Goal: Task Accomplishment & Management: Use online tool/utility

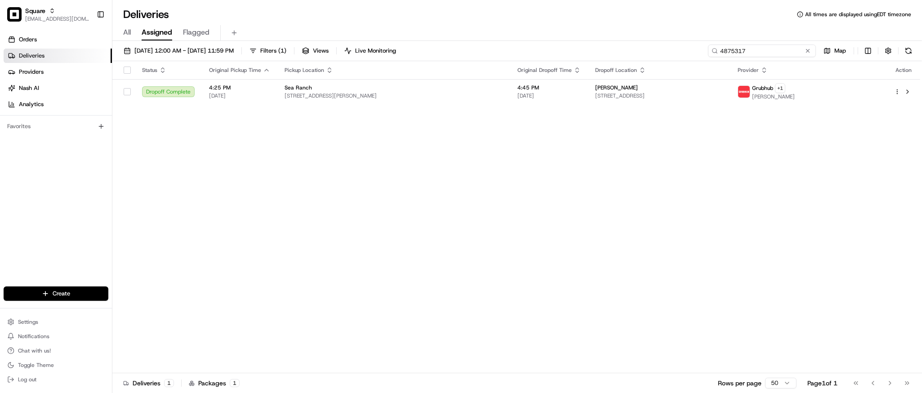
click at [774, 45] on input "4875317" at bounding box center [762, 51] width 108 height 13
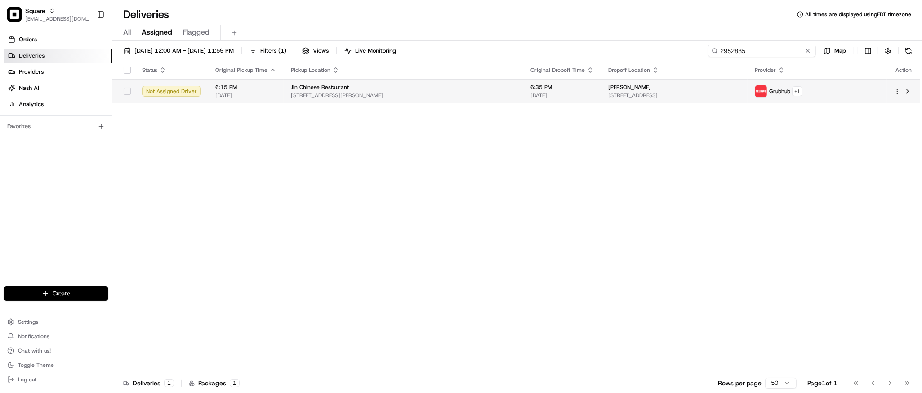
type input "2952835"
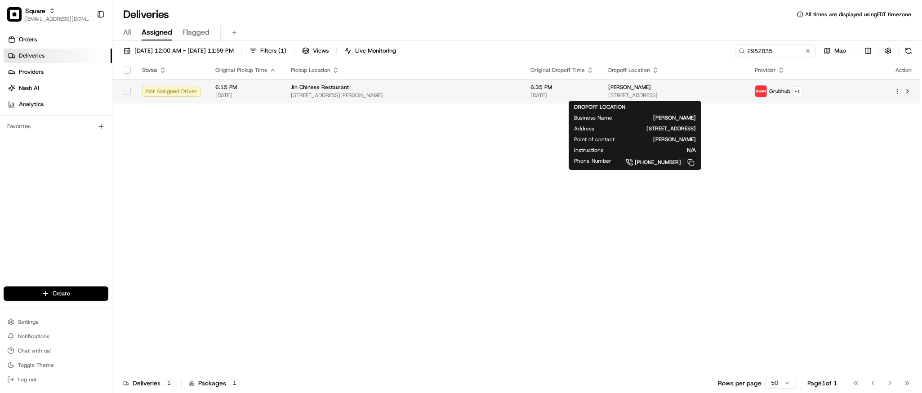
click at [608, 98] on span "[STREET_ADDRESS]" at bounding box center [674, 95] width 132 height 7
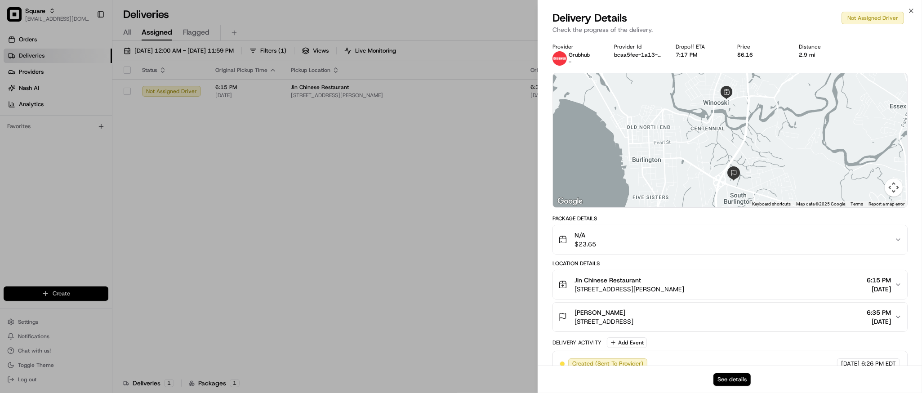
click at [725, 380] on button "See details" at bounding box center [731, 379] width 37 height 13
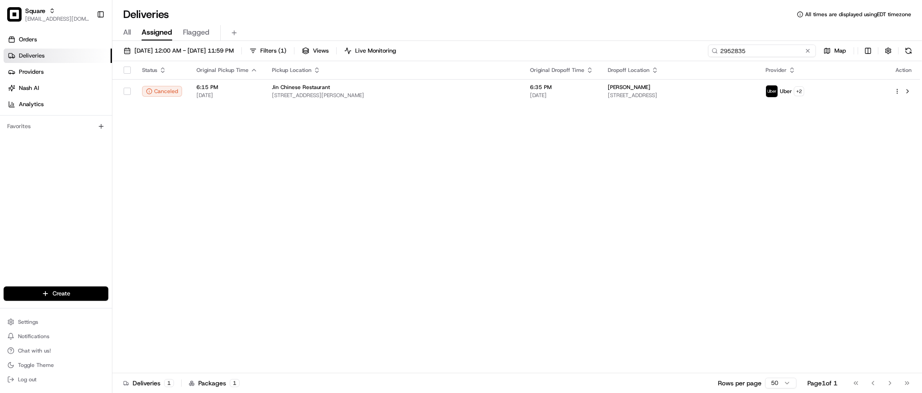
click at [773, 54] on input "2952835" at bounding box center [762, 51] width 108 height 13
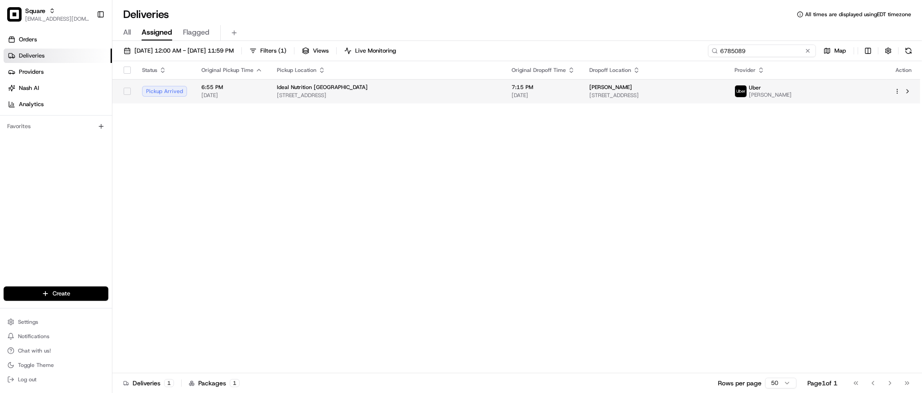
type input "6785089"
click at [582, 92] on td "Heidi Richman 2009 SE 10th Ave APT 317, Fort Lauderdale, FL 33316, USA" at bounding box center [654, 91] width 145 height 24
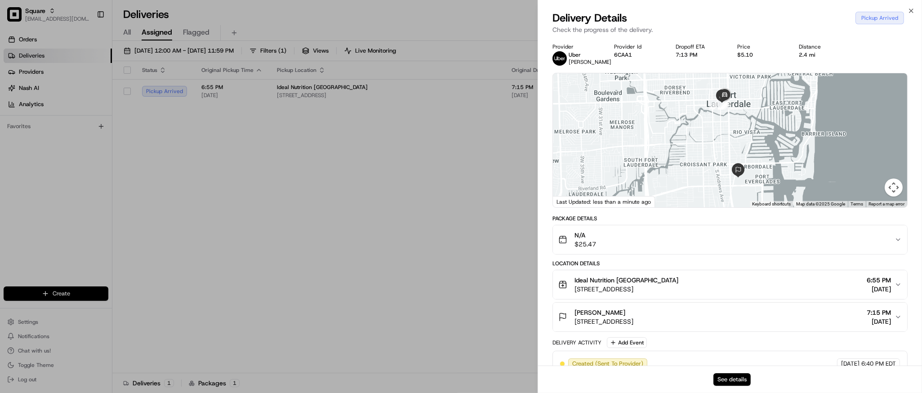
click at [734, 379] on button "See details" at bounding box center [731, 379] width 37 height 13
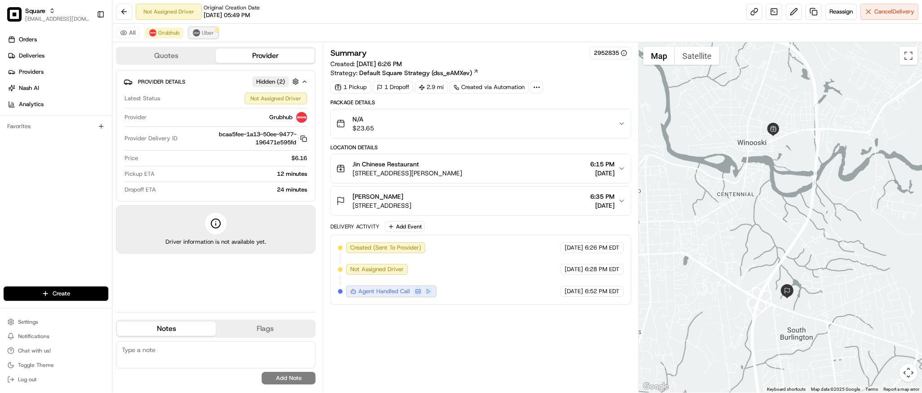
click at [204, 27] on button "Uber" at bounding box center [203, 32] width 29 height 11
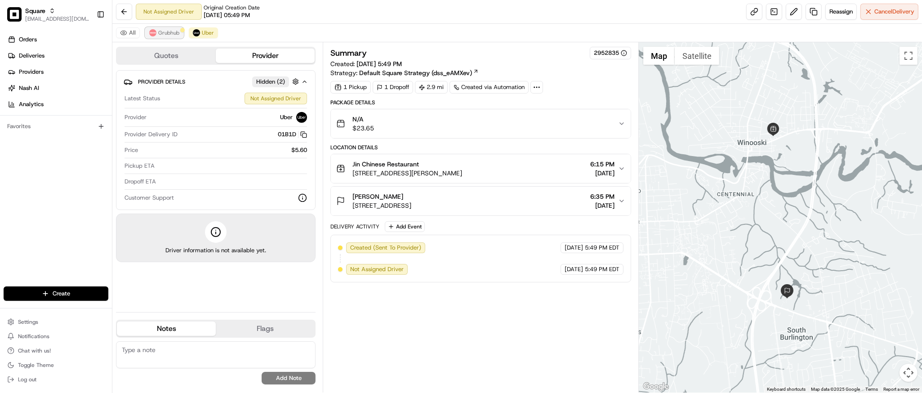
click at [176, 36] on button "Grubhub" at bounding box center [164, 32] width 38 height 11
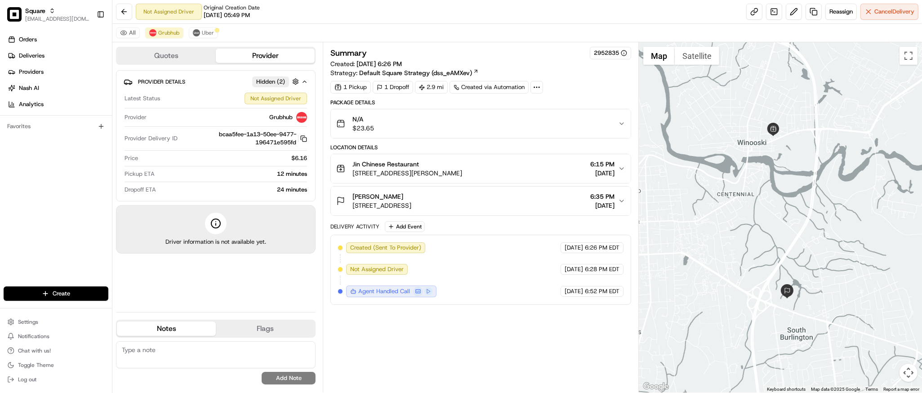
click at [411, 192] on div "[PERSON_NAME]" at bounding box center [381, 196] width 59 height 9
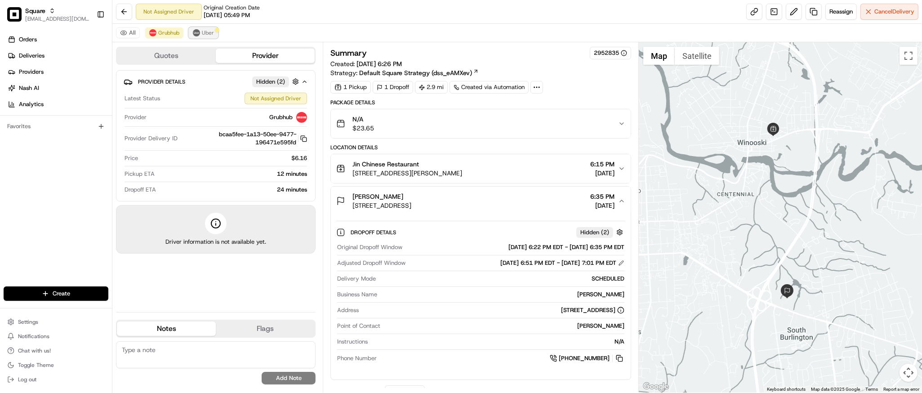
click at [195, 32] on img at bounding box center [196, 32] width 7 height 7
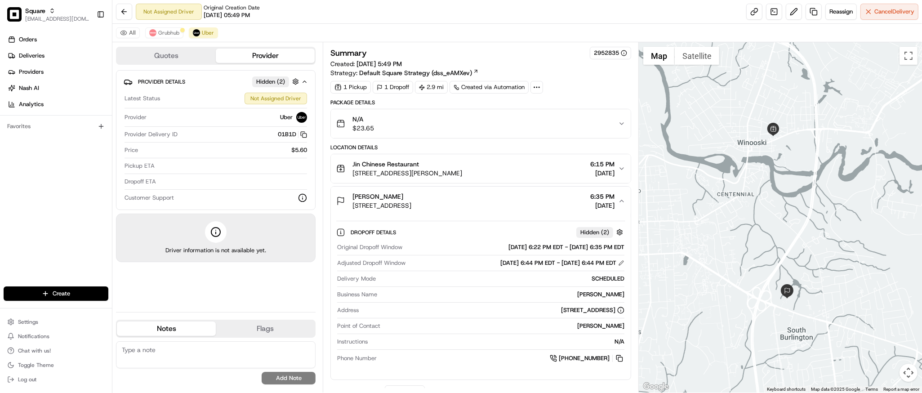
click at [620, 203] on icon "button" at bounding box center [621, 200] width 7 height 7
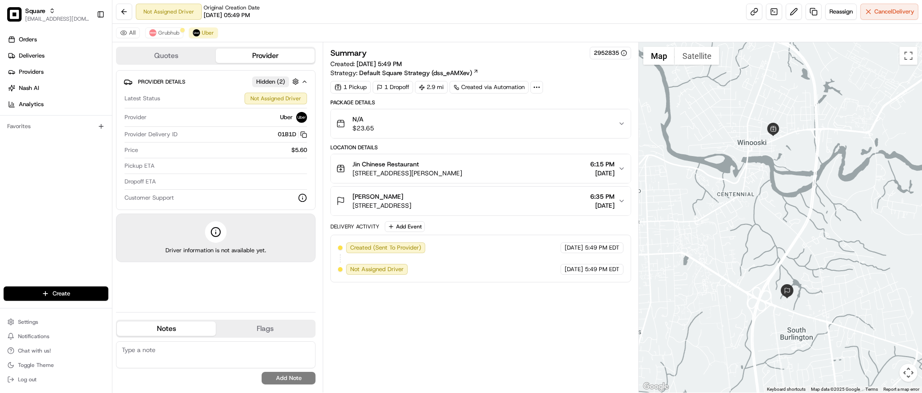
click at [606, 204] on span "[DATE]" at bounding box center [602, 205] width 24 height 9
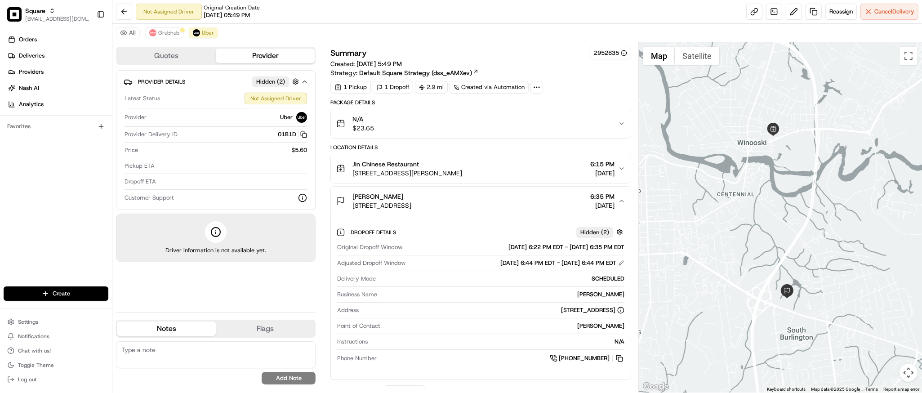
click at [613, 206] on span "[DATE]" at bounding box center [602, 205] width 24 height 9
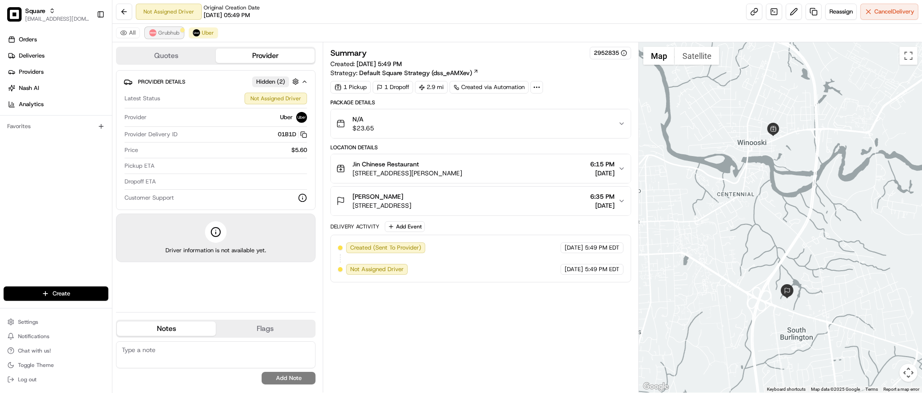
click at [169, 35] on span "Grubhub" at bounding box center [168, 32] width 21 height 7
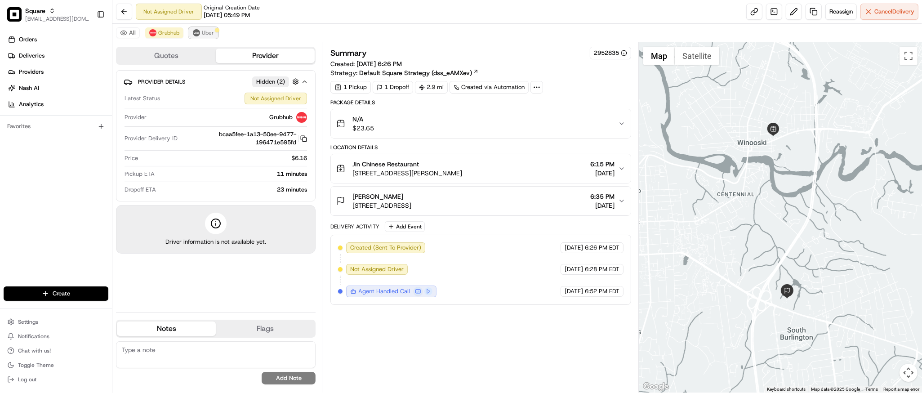
click at [211, 28] on button "Uber" at bounding box center [203, 32] width 29 height 11
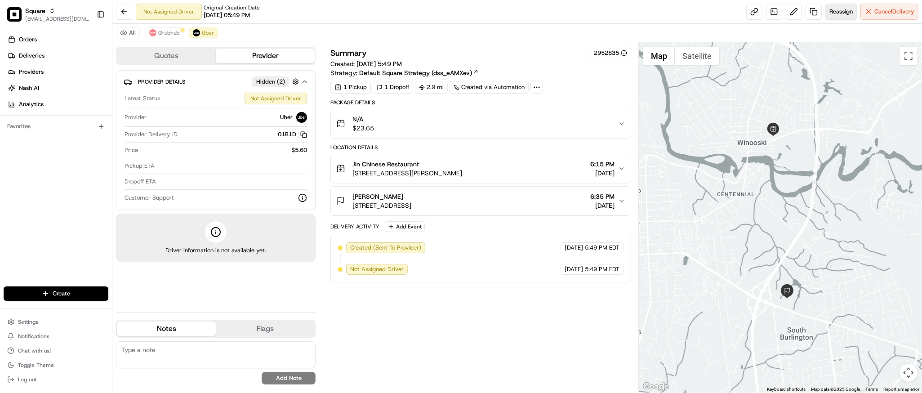
click at [829, 15] on span "Reassign" at bounding box center [840, 12] width 23 height 8
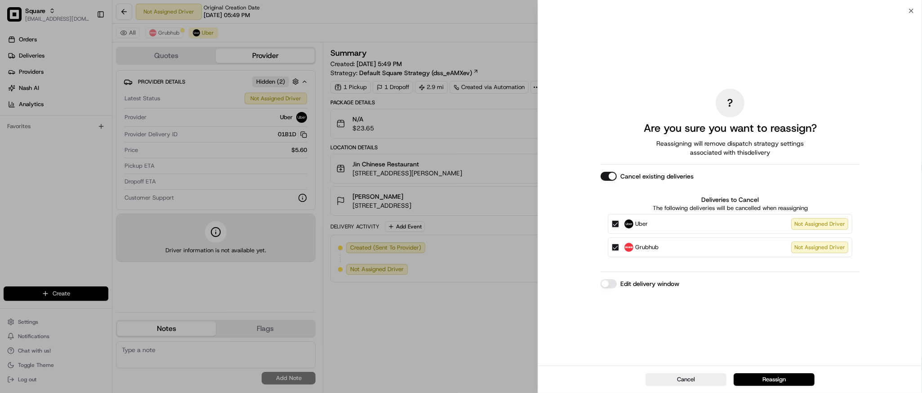
click at [612, 287] on button "Edit delivery window" at bounding box center [609, 283] width 16 height 9
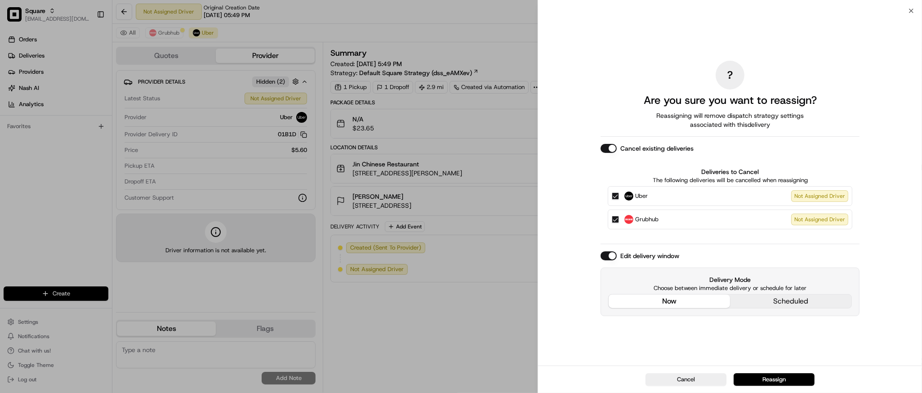
click at [648, 247] on div "? Are you sure you want to reassign? Reassigning will remove dispatch strategy …" at bounding box center [730, 188] width 259 height 351
click at [678, 295] on button "now" at bounding box center [669, 300] width 121 height 13
click at [764, 382] on button "Reassign" at bounding box center [774, 379] width 81 height 13
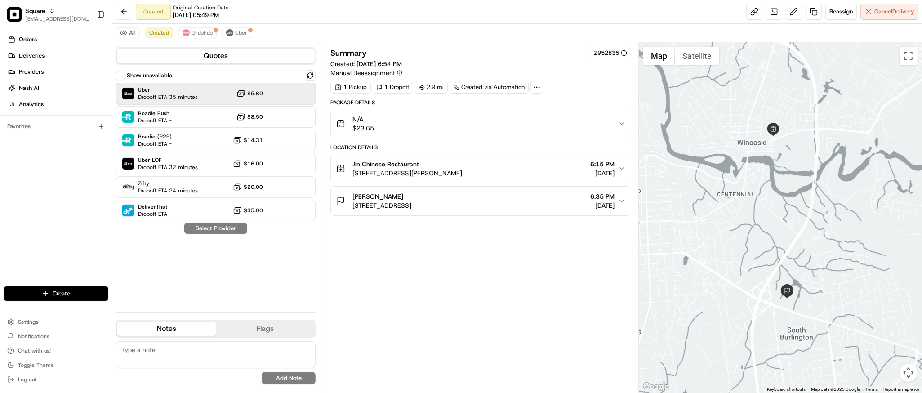
click at [182, 91] on span "Uber" at bounding box center [168, 89] width 60 height 7
click at [231, 231] on button "Assign Provider" at bounding box center [216, 228] width 64 height 11
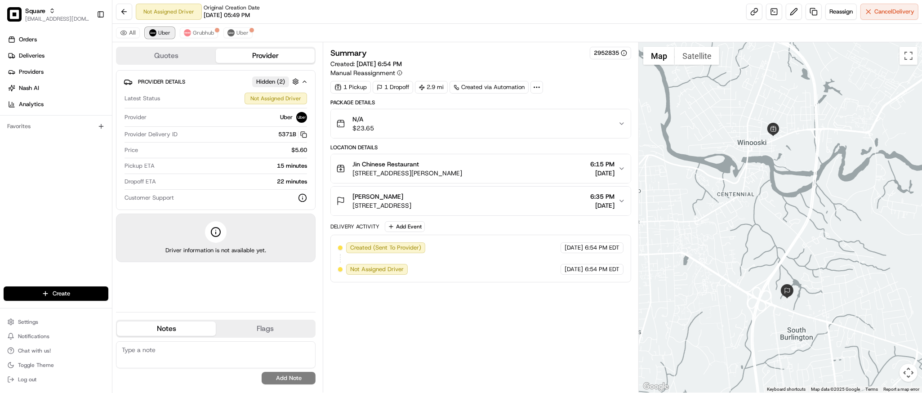
click at [159, 31] on span "Uber" at bounding box center [164, 32] width 12 height 7
click at [201, 33] on span "Grubhub" at bounding box center [203, 32] width 21 height 7
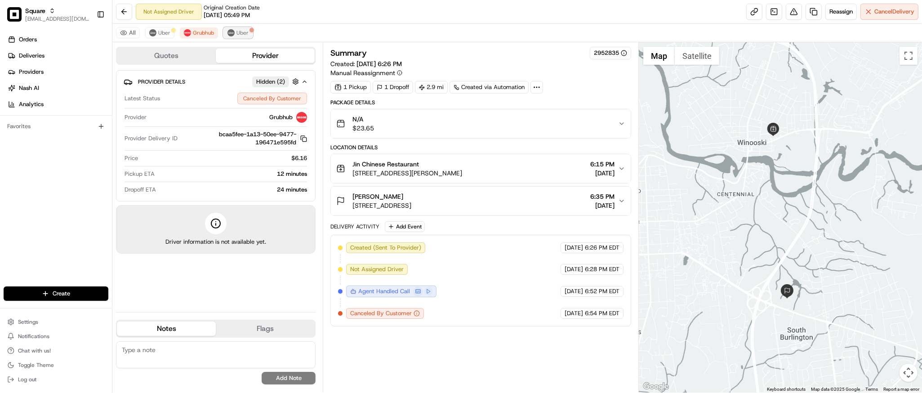
click at [236, 35] on span "Uber" at bounding box center [242, 32] width 12 height 7
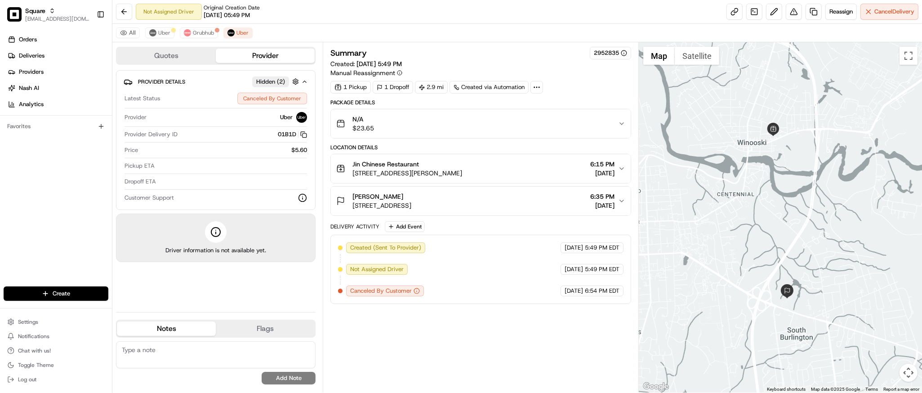
click at [768, 230] on div at bounding box center [780, 217] width 283 height 350
click at [154, 26] on div "All Uber Grubhub Uber" at bounding box center [517, 33] width 810 height 18
click at [156, 32] on img at bounding box center [152, 32] width 7 height 7
click at [161, 348] on textarea at bounding box center [216, 354] width 200 height 27
paste textarea "Caller Information: Merchant Reason for Call: Delivery is past the DO time, and…"
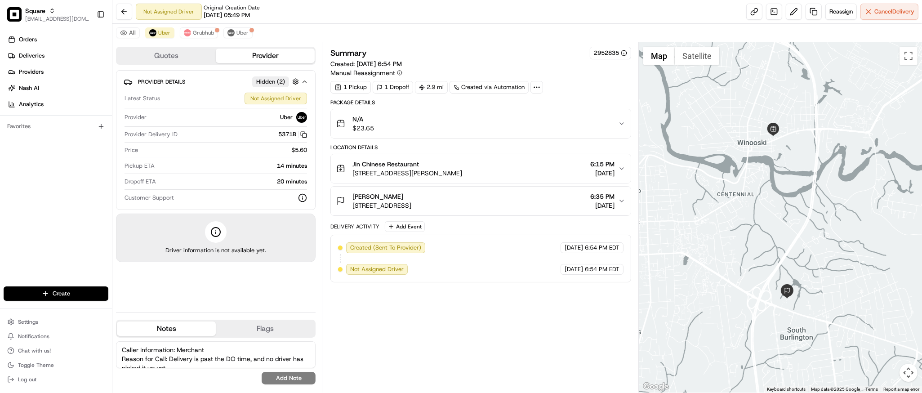
scroll to position [22, 0]
type textarea "Caller Information: Merchant Reason for Call: Delivery is past the DO time, and…"
click at [292, 380] on button "Add Note" at bounding box center [289, 378] width 54 height 13
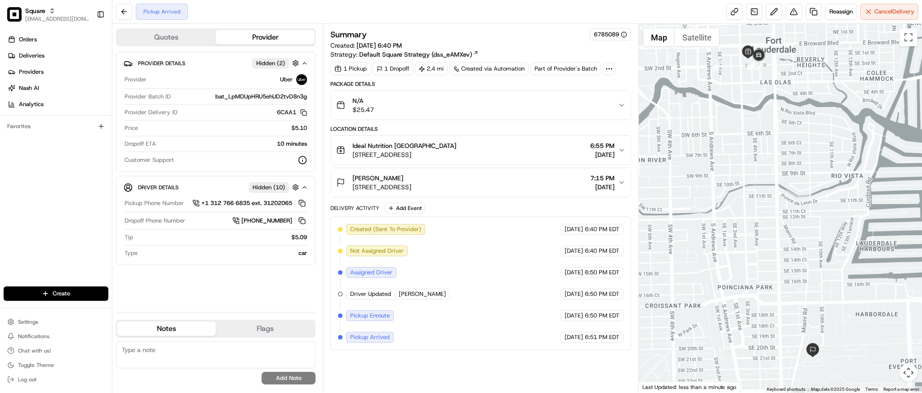
click at [590, 183] on span "[DATE]" at bounding box center [602, 186] width 24 height 9
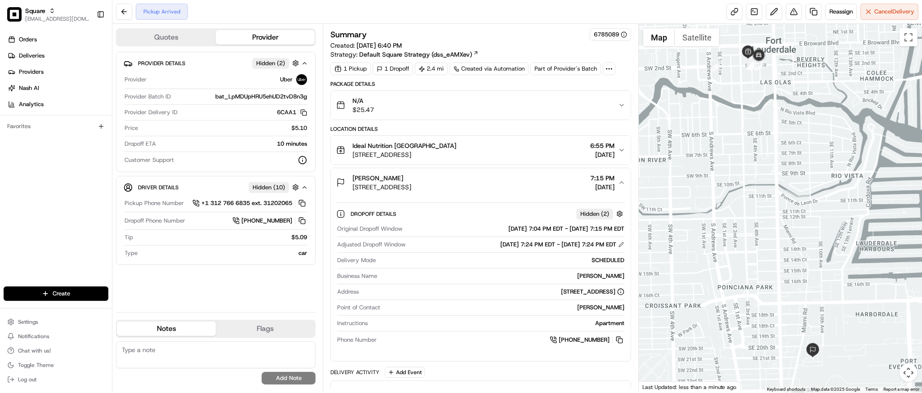
scroll to position [126, 0]
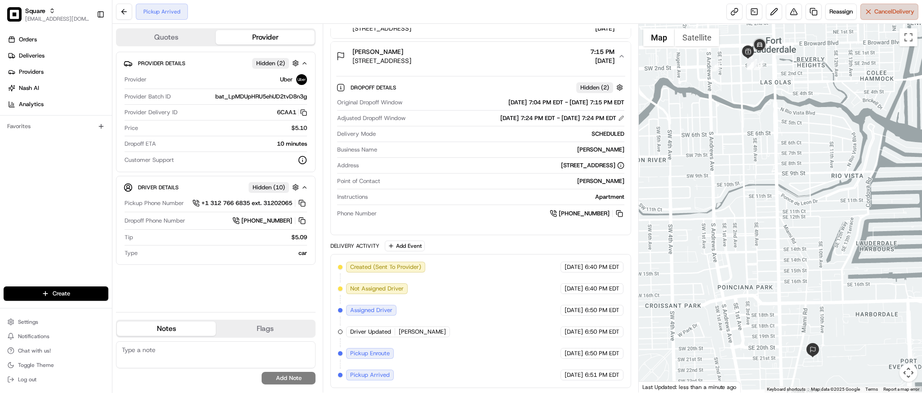
click at [874, 13] on span "Cancel Delivery" at bounding box center [894, 12] width 40 height 8
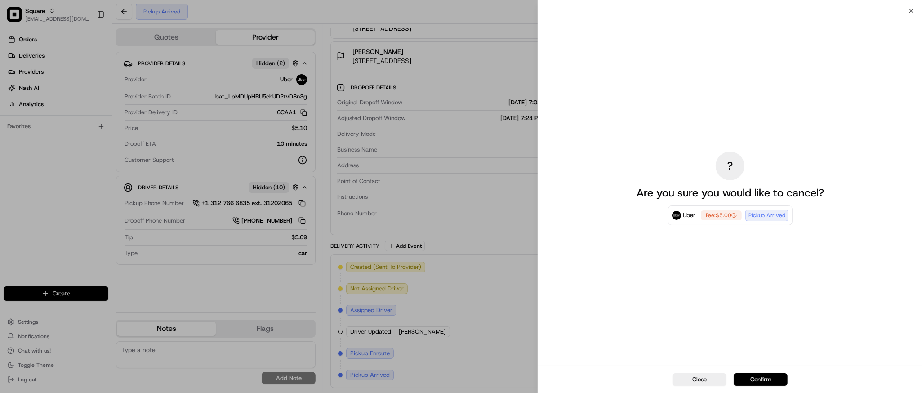
click at [762, 379] on button "Confirm" at bounding box center [761, 379] width 54 height 13
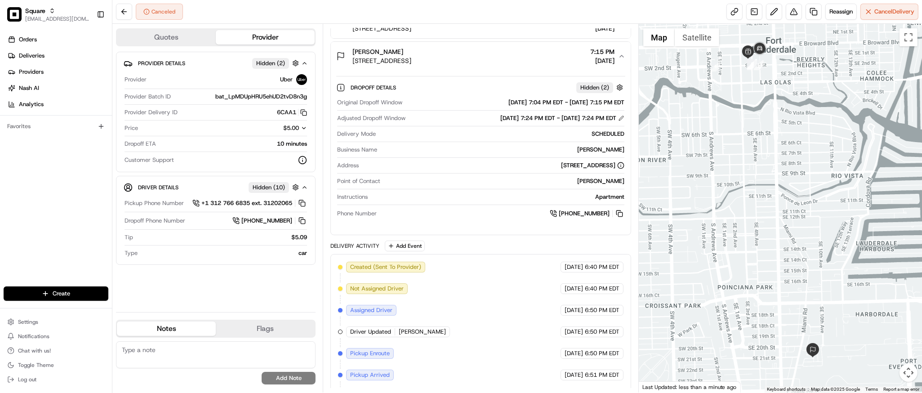
scroll to position [148, 0]
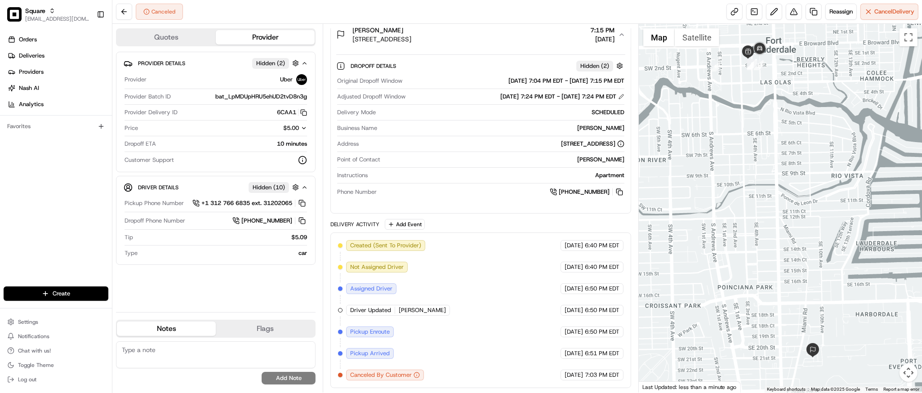
click at [800, 223] on div at bounding box center [780, 208] width 283 height 369
click at [201, 351] on textarea at bounding box center [216, 354] width 200 height 27
paste textarea "Caller Information: Merchant Reason for Call: Request to cancel the delivery. T…"
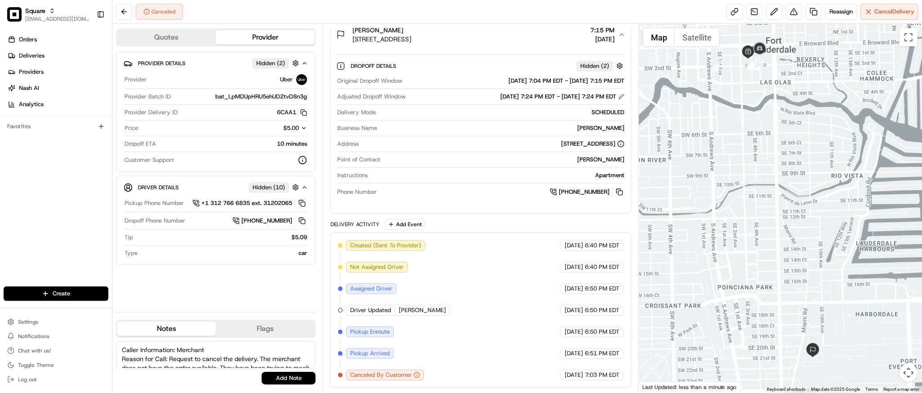
scroll to position [31, 0]
type textarea "Caller Information: Merchant Reason for Call: Request to cancel the delivery. T…"
click at [288, 371] on div "Caller Information: Merchant Reason for Call: Request to cancel the delivery. T…" at bounding box center [216, 362] width 200 height 43
click at [289, 375] on button "Add Note" at bounding box center [289, 378] width 54 height 13
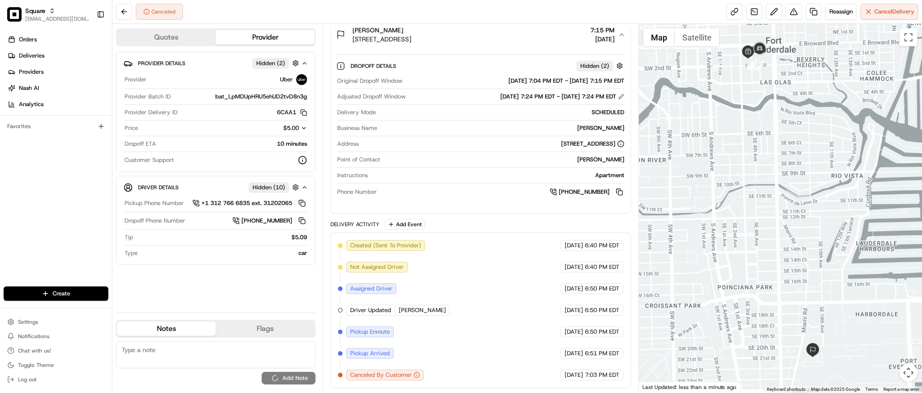
scroll to position [0, 0]
